Goal: Transaction & Acquisition: Purchase product/service

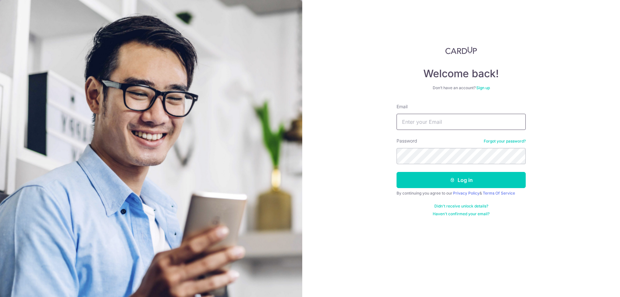
click at [419, 125] on input "Email" at bounding box center [461, 122] width 129 height 16
type input "teckloon_81@yahoo.com.sg"
click at [397, 172] on button "Log in" at bounding box center [461, 180] width 129 height 16
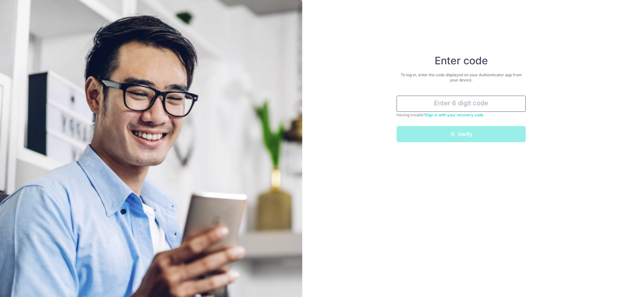
click at [447, 108] on input "text" at bounding box center [461, 104] width 129 height 16
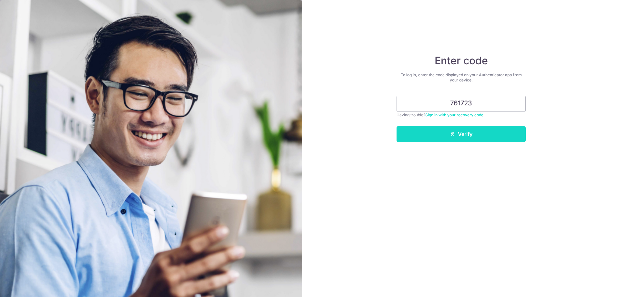
type input "761723"
click at [444, 141] on button "Verify" at bounding box center [461, 134] width 129 height 16
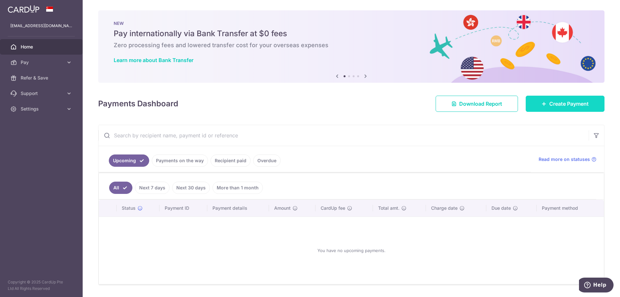
click at [557, 103] on span "Create Payment" at bounding box center [568, 104] width 39 height 8
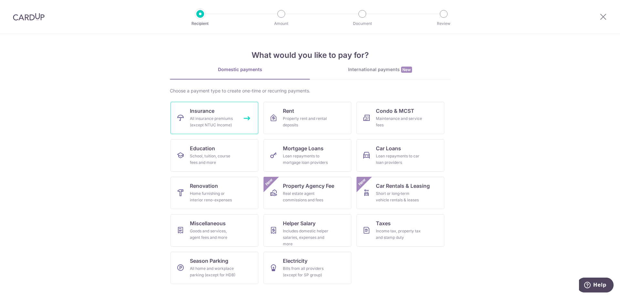
click at [234, 117] on div "All insurance premiums (except NTUC Income)" at bounding box center [213, 121] width 47 height 13
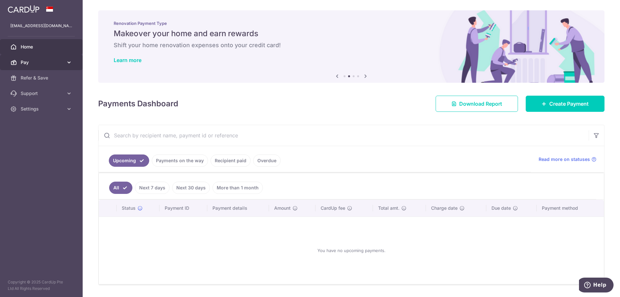
click at [71, 62] on icon at bounding box center [69, 62] width 6 height 6
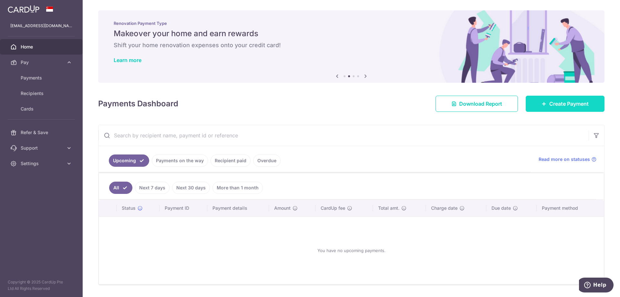
click at [542, 107] on link "Create Payment" at bounding box center [565, 104] width 79 height 16
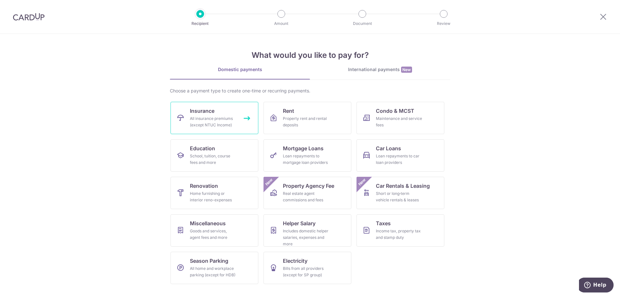
click at [220, 112] on link "Insurance All insurance premiums (except NTUC Income)" at bounding box center [215, 118] width 88 height 32
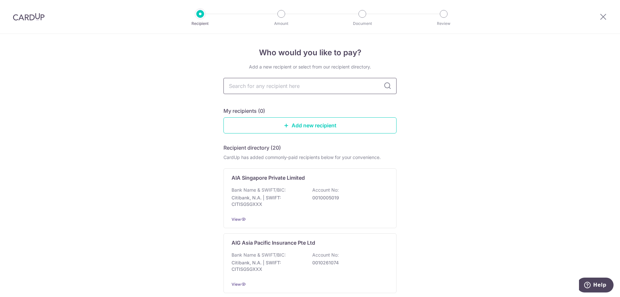
click at [255, 85] on input "text" at bounding box center [309, 86] width 173 height 16
type input "HSBC Life ([GEOGRAPHIC_DATA])"
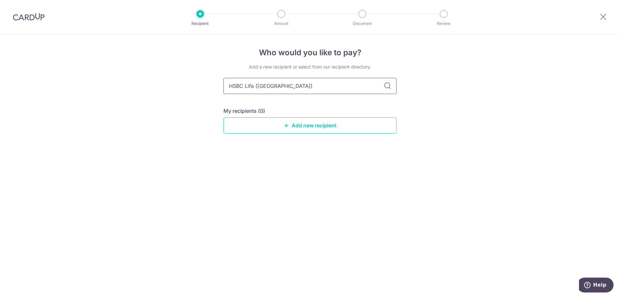
click at [393, 82] on input "HSBC Life ([GEOGRAPHIC_DATA])" at bounding box center [309, 86] width 173 height 16
click at [388, 88] on icon at bounding box center [388, 86] width 8 height 8
click at [336, 90] on input "HSBC Life (Singapore)" at bounding box center [309, 86] width 173 height 16
type input "HSBC Life"
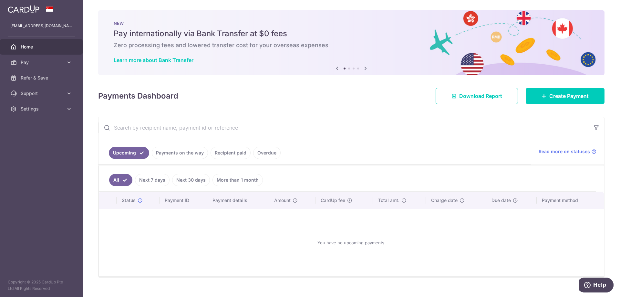
click at [173, 151] on link "Payments on the way" at bounding box center [180, 153] width 56 height 12
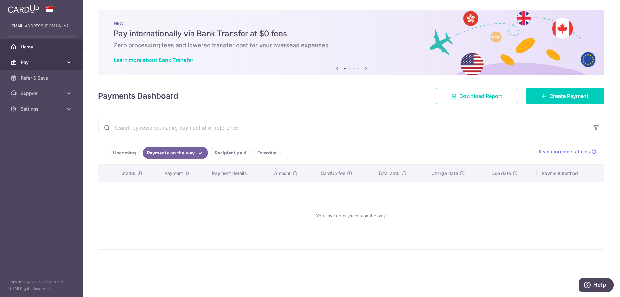
click at [64, 61] on link "Pay" at bounding box center [41, 63] width 83 height 16
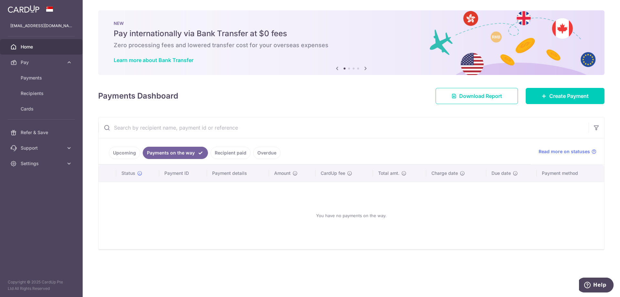
click at [230, 156] on link "Recipient paid" at bounding box center [231, 153] width 40 height 12
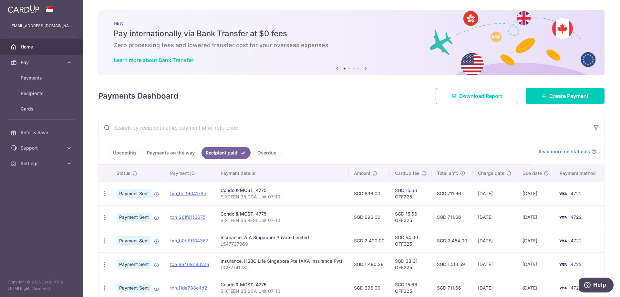
scroll to position [65, 0]
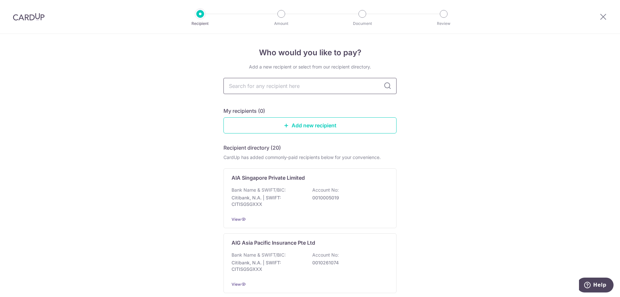
click at [318, 89] on input "text" at bounding box center [309, 86] width 173 height 16
type input "HSBC Life"
click at [384, 88] on icon at bounding box center [388, 86] width 8 height 8
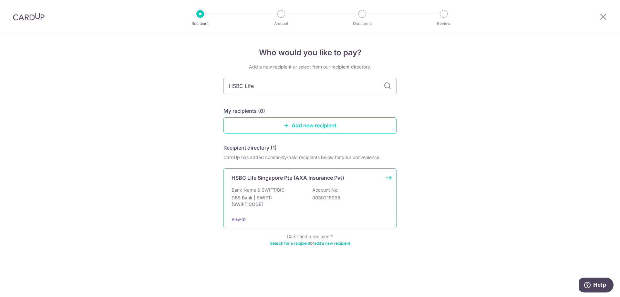
click at [298, 189] on div "Bank Name & SWIFT/BIC: DBS Bank | SWIFT: DBSSSGSGXXX Account No: 0039218095" at bounding box center [310, 199] width 157 height 24
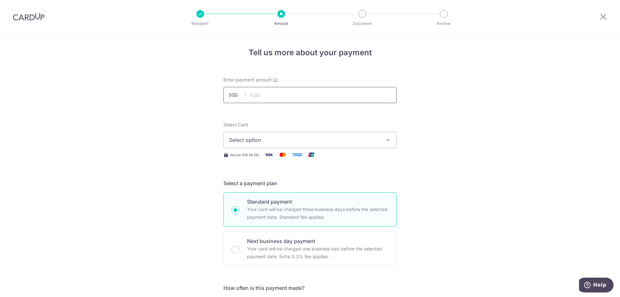
click at [298, 94] on input "text" at bounding box center [309, 95] width 173 height 16
type input "1,069.50"
click at [273, 140] on span "Select option" at bounding box center [304, 140] width 150 height 8
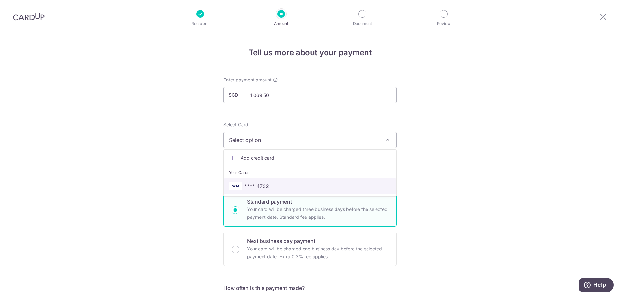
click at [272, 185] on span "**** 4722" at bounding box center [310, 186] width 162 height 8
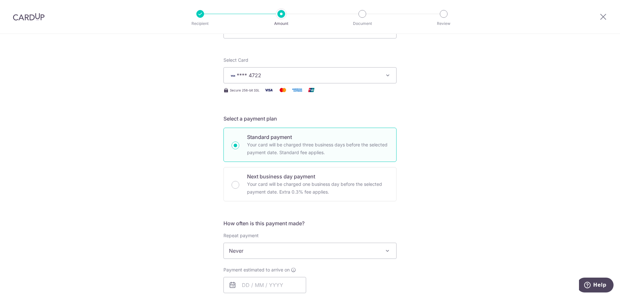
scroll to position [129, 0]
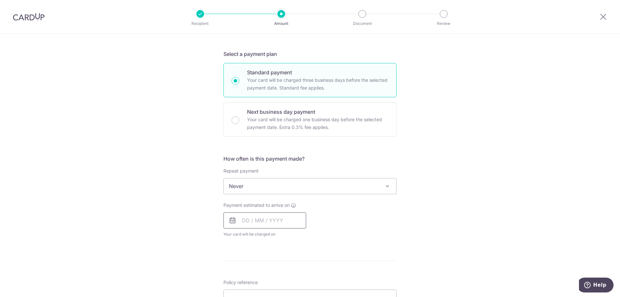
click at [281, 223] on input "text" at bounding box center [264, 220] width 83 height 16
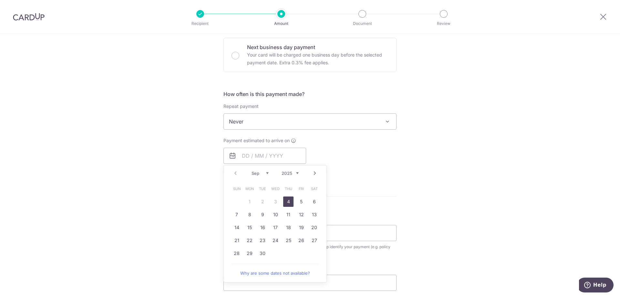
click at [287, 203] on link "4" at bounding box center [288, 201] width 10 height 10
type input "04/09/2025"
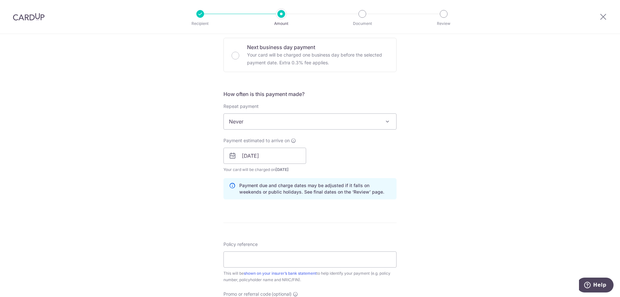
scroll to position [258, 0]
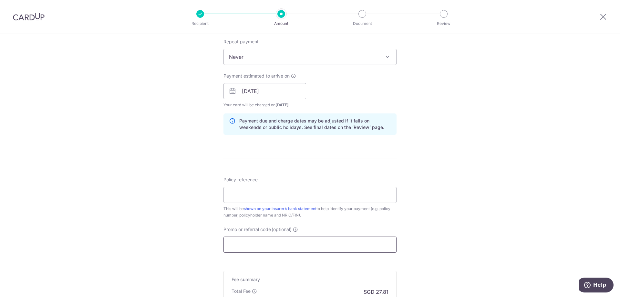
click at [297, 242] on input "Promo or referral code (optional)" at bounding box center [309, 244] width 173 height 16
paste input "OFF225"
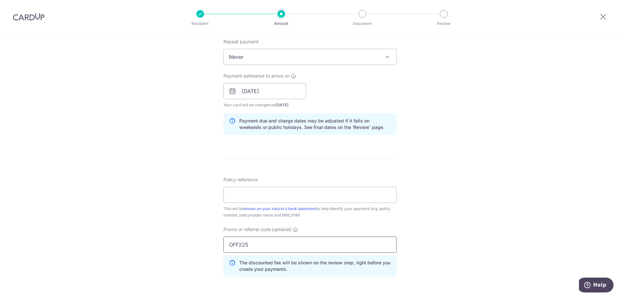
type input "OFF225"
click at [427, 196] on div "Tell us more about your payment Enter payment amount SGD 1,069.50 1069.50 Selec…" at bounding box center [310, 96] width 620 height 640
click at [253, 191] on input "Policy reference" at bounding box center [309, 195] width 173 height 16
paste input "501-6452152"
type input "501-6452152"
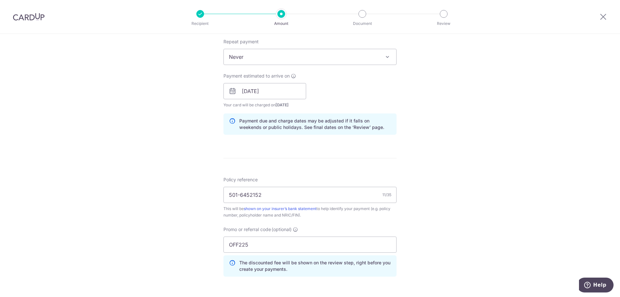
click at [422, 178] on div "Tell us more about your payment Enter payment amount SGD 1,069.50 1069.50 Selec…" at bounding box center [310, 96] width 620 height 640
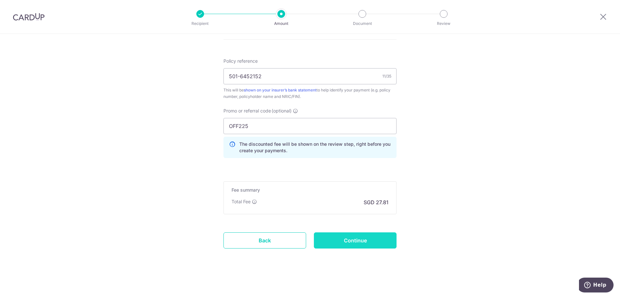
click at [381, 238] on input "Continue" at bounding box center [355, 240] width 83 height 16
type input "Create Schedule"
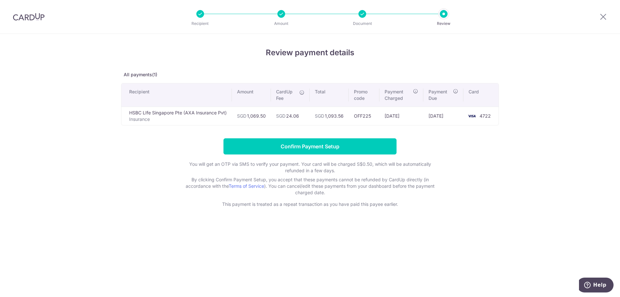
click at [375, 157] on form "Confirm Payment Setup You will get an OTP via SMS to verify your payment. Your …" at bounding box center [310, 172] width 378 height 69
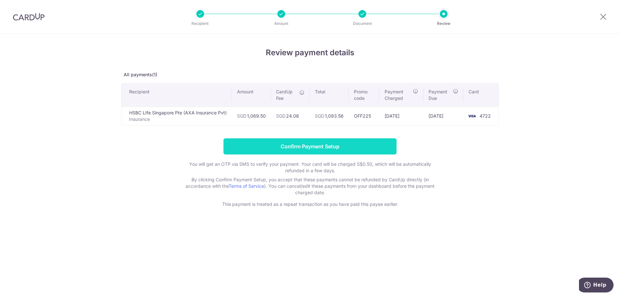
click at [375, 152] on input "Confirm Payment Setup" at bounding box center [309, 146] width 173 height 16
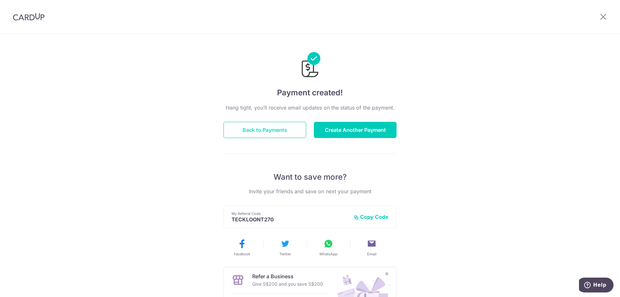
click at [278, 128] on button "Back to Payments" at bounding box center [264, 130] width 83 height 16
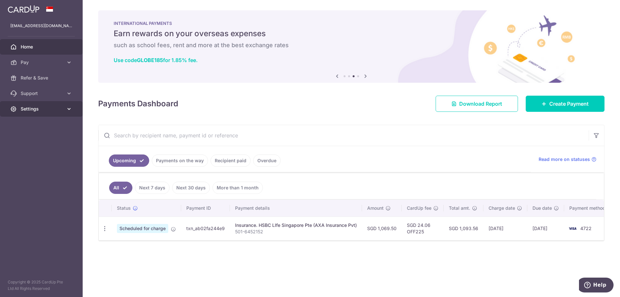
click at [67, 110] on icon at bounding box center [69, 109] width 6 height 6
click at [32, 140] on span "Logout" at bounding box center [42, 140] width 43 height 6
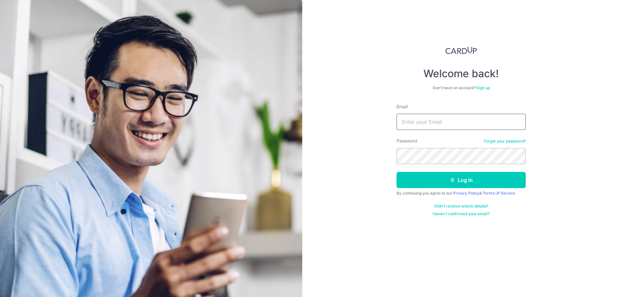
click at [435, 122] on input "Email" at bounding box center [461, 122] width 129 height 16
click at [397, 172] on button "Log in" at bounding box center [461, 180] width 129 height 16
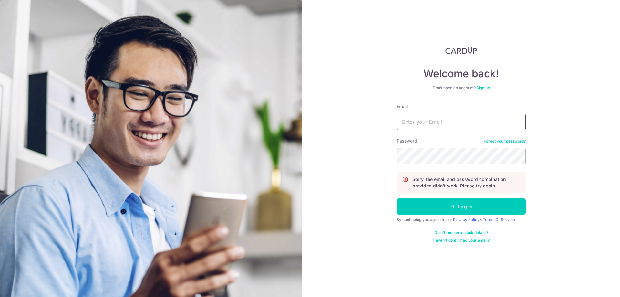
click at [432, 121] on input "Email" at bounding box center [461, 122] width 129 height 16
type input "[EMAIL_ADDRESS][DOMAIN_NAME]"
click at [397, 198] on button "Log in" at bounding box center [461, 206] width 129 height 16
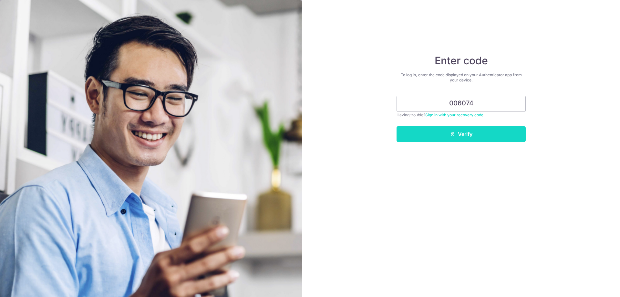
type input "006074"
click at [462, 135] on button "Verify" at bounding box center [461, 134] width 129 height 16
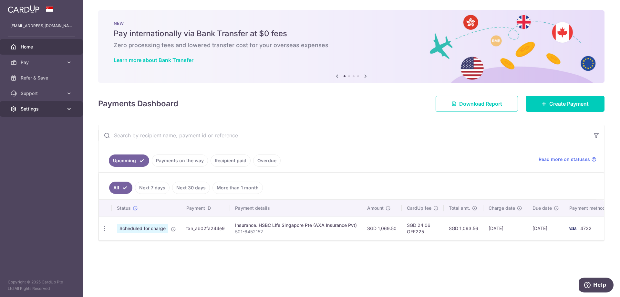
drag, startPoint x: 550, startPoint y: 0, endPoint x: 38, endPoint y: 110, distance: 524.2
click at [38, 110] on span "Settings" at bounding box center [42, 109] width 43 height 6
click at [35, 137] on span "Logout" at bounding box center [42, 140] width 43 height 6
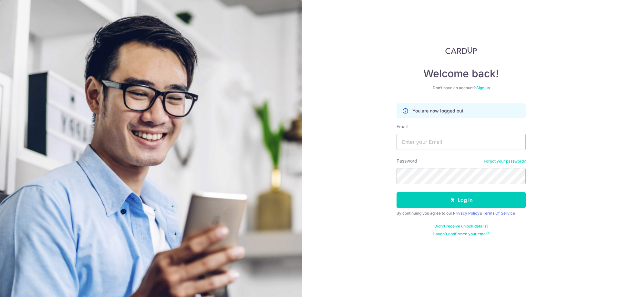
click at [567, 31] on div "Welcome back! Don’t have an account? Sign up You are now logged out Email Passw…" at bounding box center [461, 148] width 318 height 297
